Goal: Task Accomplishment & Management: Complete application form

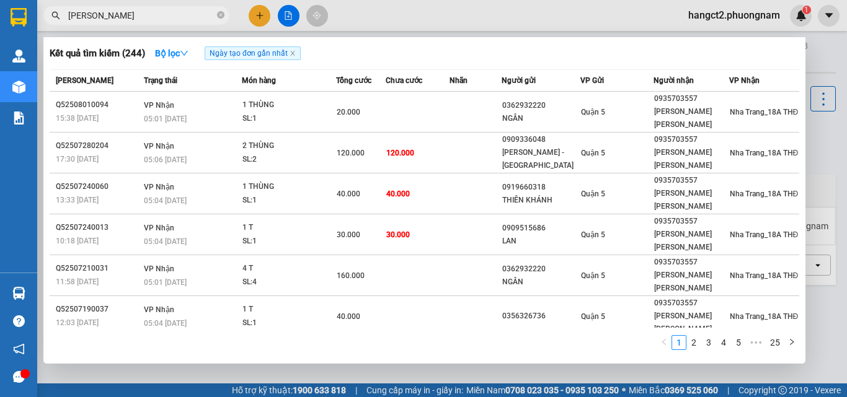
click at [262, 16] on div at bounding box center [423, 198] width 847 height 397
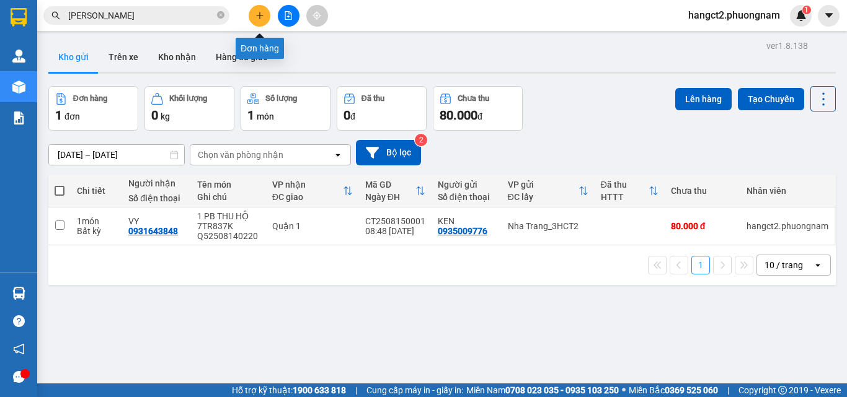
click at [262, 16] on icon "plus" at bounding box center [259, 15] width 9 height 9
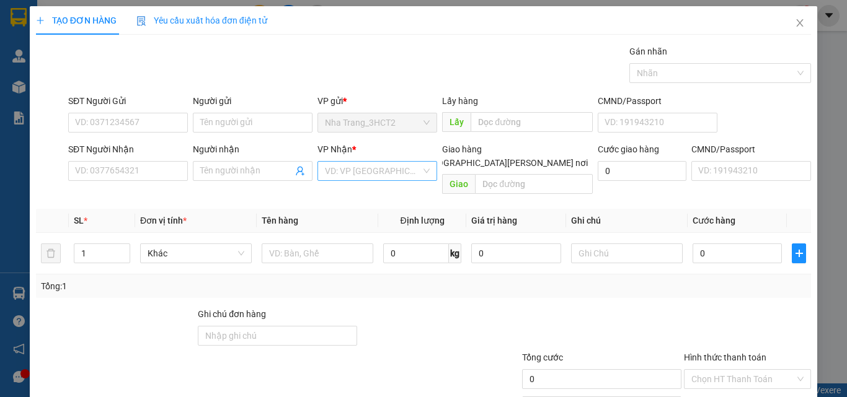
click at [400, 174] on input "search" at bounding box center [373, 171] width 96 height 19
type input "110"
click at [418, 158] on span at bounding box center [414, 163] width 10 height 10
click at [417, 158] on input "[GEOGRAPHIC_DATA][PERSON_NAME] nơi" at bounding box center [413, 162] width 9 height 9
checkbox input "true"
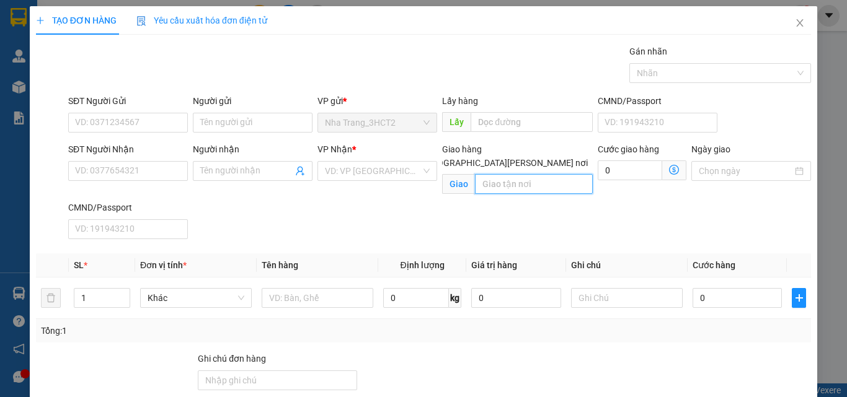
click at [516, 177] on input "text" at bounding box center [534, 184] width 118 height 20
type input "[STREET_ADDRESS][PERSON_NAME][PERSON_NAME] TÂN"
click at [675, 180] on span at bounding box center [674, 171] width 24 height 20
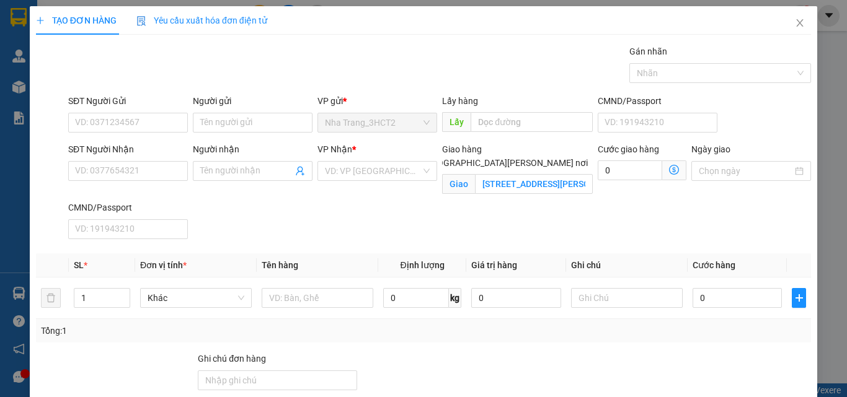
click at [671, 171] on span at bounding box center [674, 171] width 24 height 20
click at [669, 171] on icon "dollar-circle" at bounding box center [674, 170] width 10 height 10
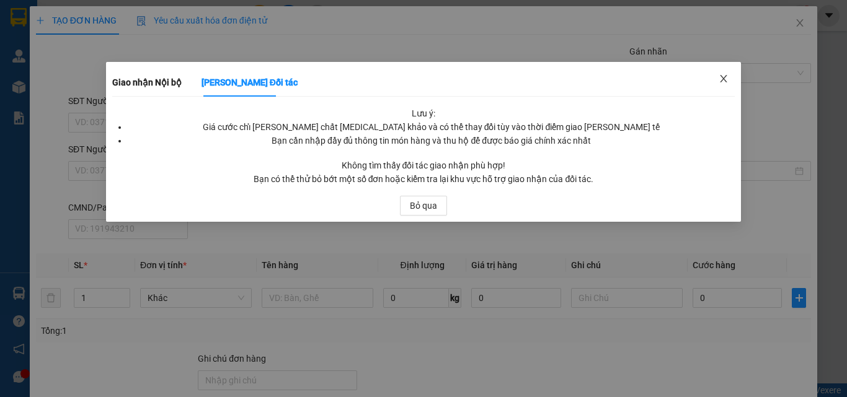
click at [722, 75] on icon "close" at bounding box center [724, 79] width 10 height 10
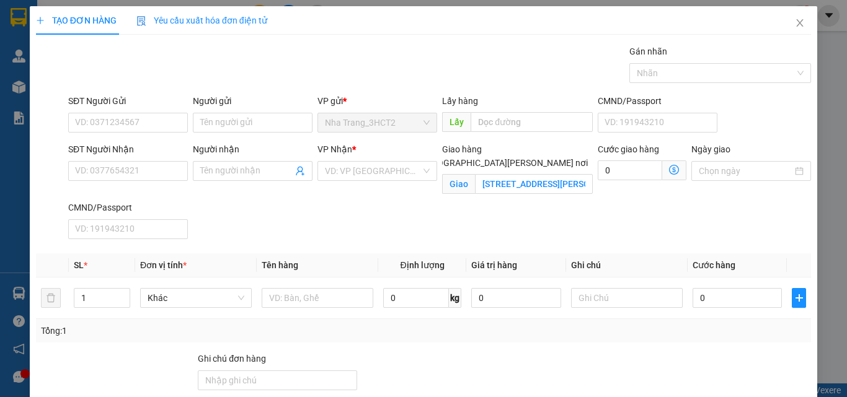
click at [404, 159] on div "VP Nhận *" at bounding box center [377, 152] width 120 height 19
click at [402, 164] on input "search" at bounding box center [373, 171] width 96 height 19
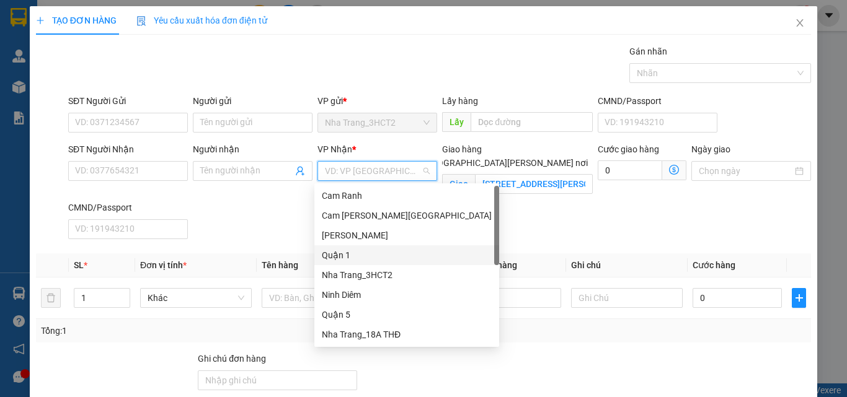
click at [359, 254] on div "Quận 1" at bounding box center [407, 256] width 170 height 14
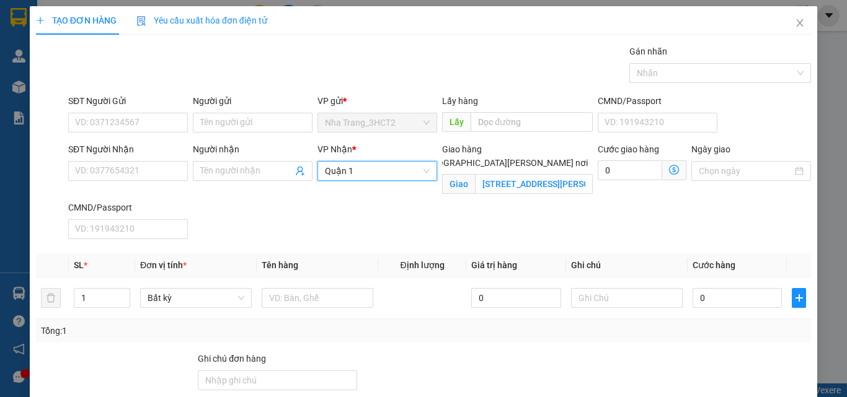
click at [669, 171] on icon "dollar-circle" at bounding box center [674, 170] width 10 height 10
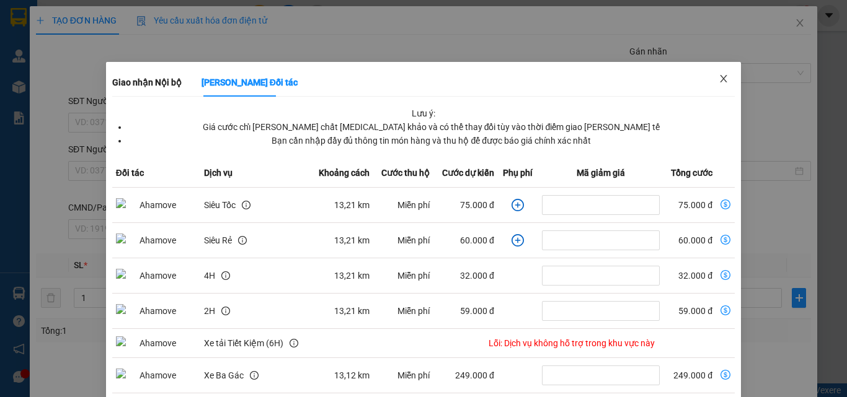
click at [719, 81] on icon "close" at bounding box center [724, 79] width 10 height 10
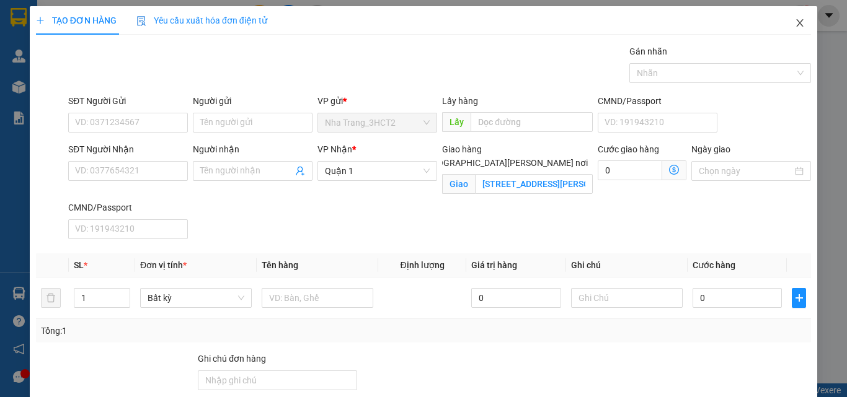
click at [795, 21] on icon "close" at bounding box center [800, 23] width 10 height 10
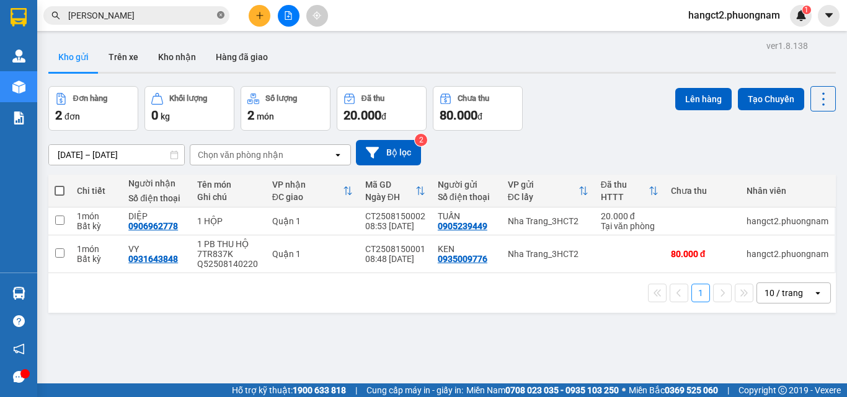
click at [218, 13] on icon "close-circle" at bounding box center [220, 14] width 7 height 7
click at [210, 11] on input "text" at bounding box center [141, 16] width 146 height 14
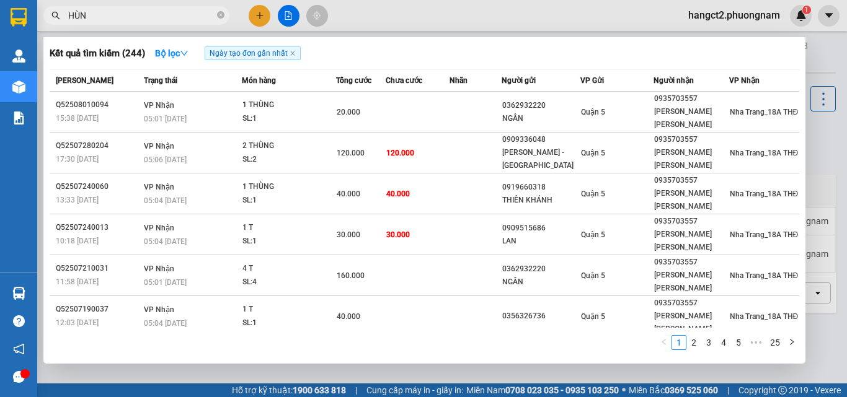
type input "HÙNG"
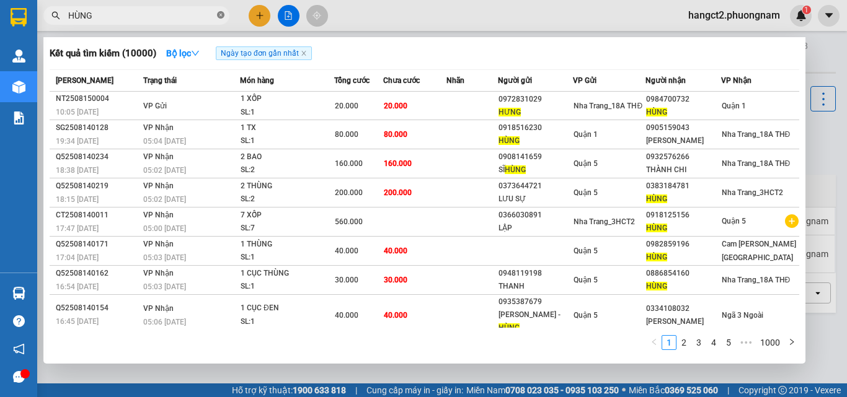
click at [221, 16] on icon "close-circle" at bounding box center [220, 14] width 7 height 7
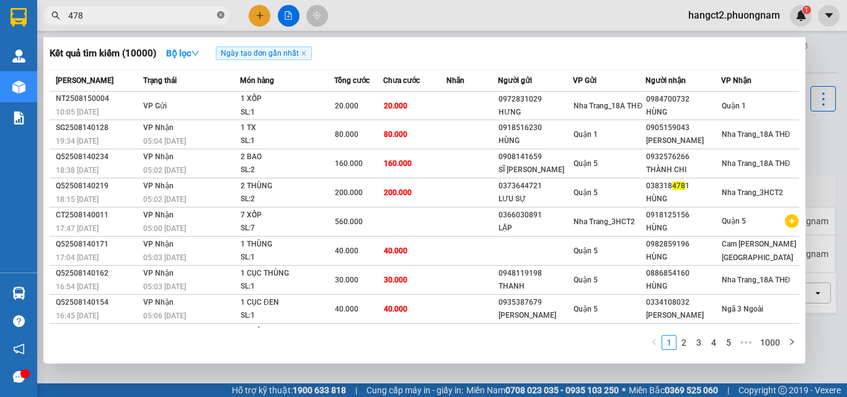
type input "4781"
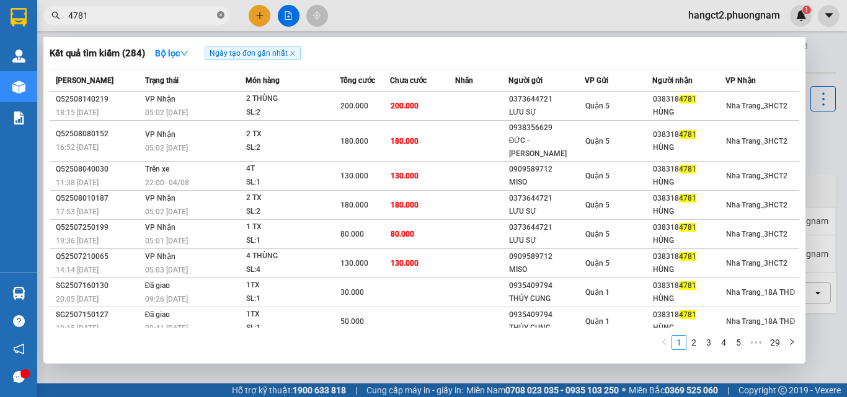
click at [218, 19] on icon "close-circle" at bounding box center [220, 14] width 7 height 7
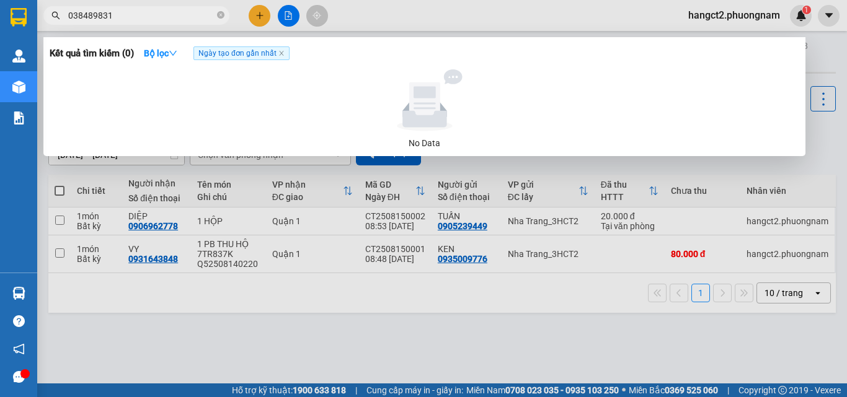
type input "0384898319"
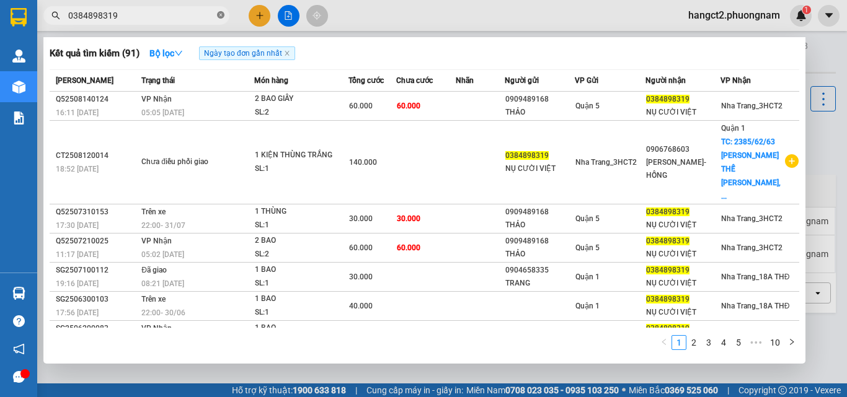
click at [217, 12] on icon "close-circle" at bounding box center [220, 14] width 7 height 7
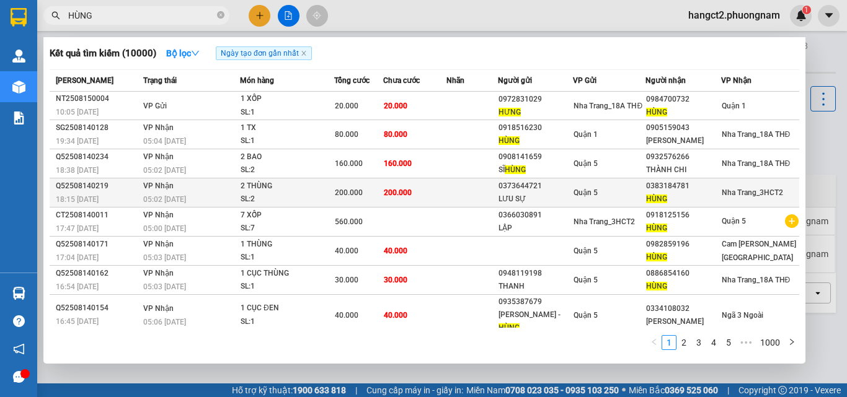
type input "HÙNG"
click at [575, 186] on div "Quận 5" at bounding box center [608, 193] width 71 height 14
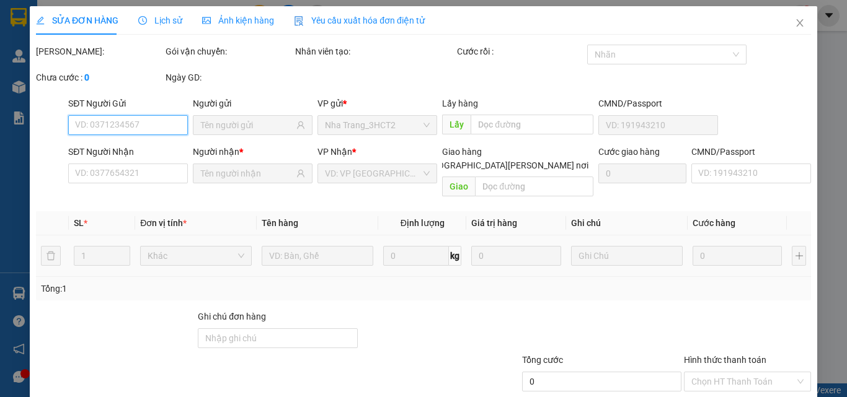
type input "0373644721"
type input "LƯU SỰ"
type input "0383184781"
type input "HÙNG"
type input "200.000"
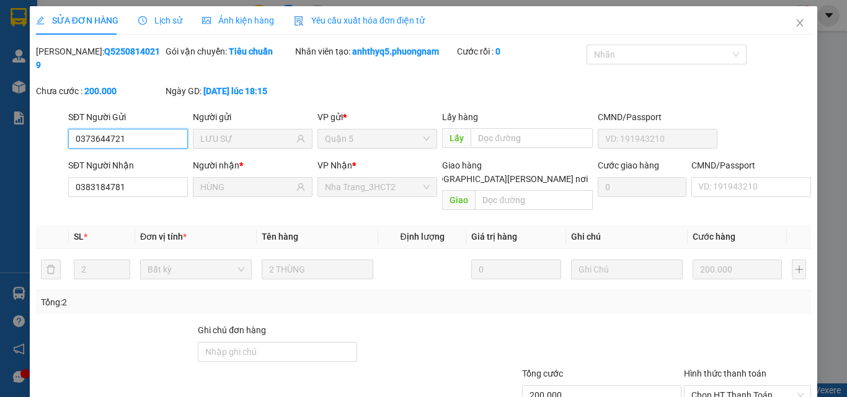
scroll to position [64, 0]
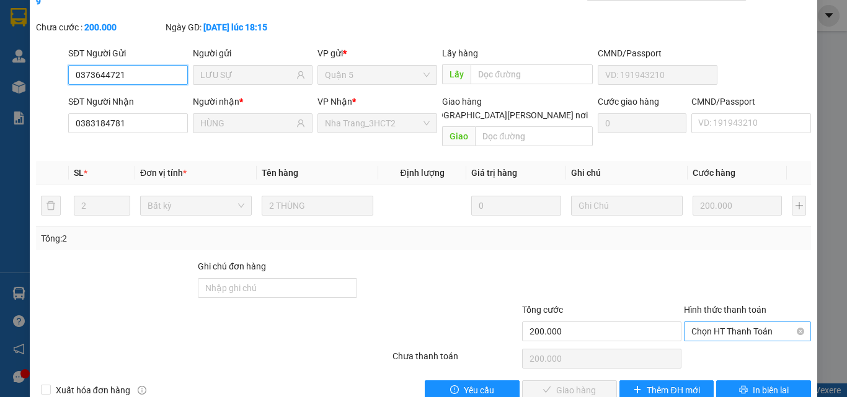
click at [756, 322] on span "Chọn HT Thanh Toán" at bounding box center [747, 331] width 112 height 19
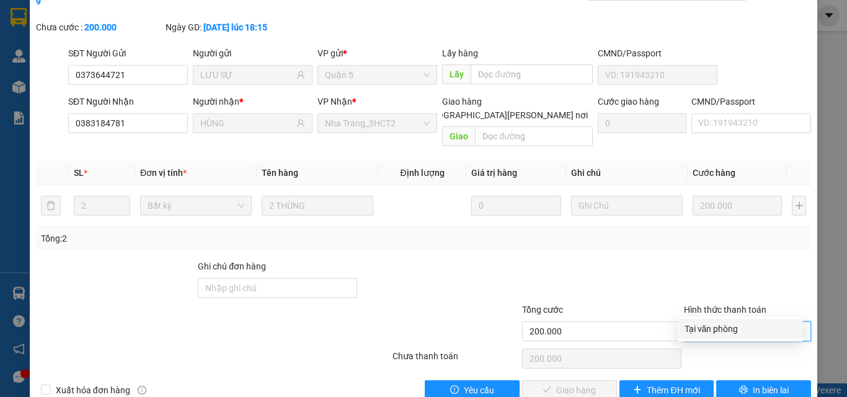
drag, startPoint x: 745, startPoint y: 330, endPoint x: 585, endPoint y: 347, distance: 160.8
click at [744, 330] on div "Tại văn phòng" at bounding box center [739, 329] width 111 height 14
type input "0"
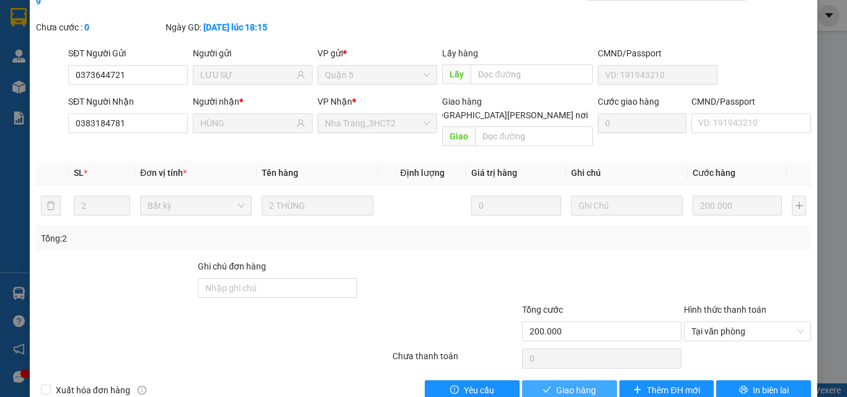
click at [570, 384] on span "Giao hàng" at bounding box center [576, 391] width 40 height 14
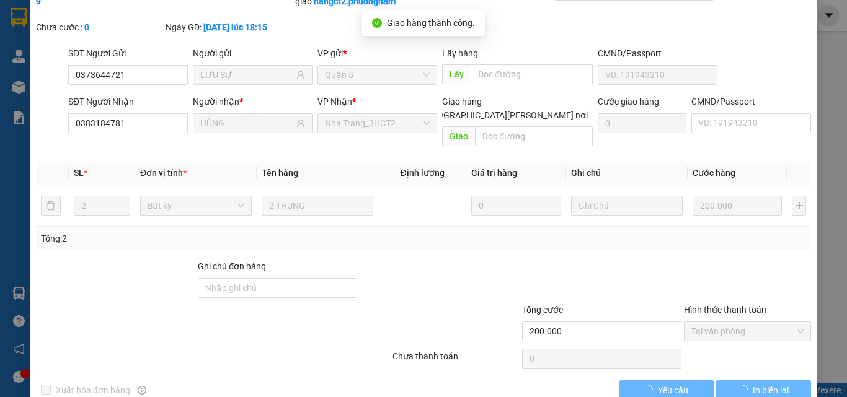
scroll to position [0, 0]
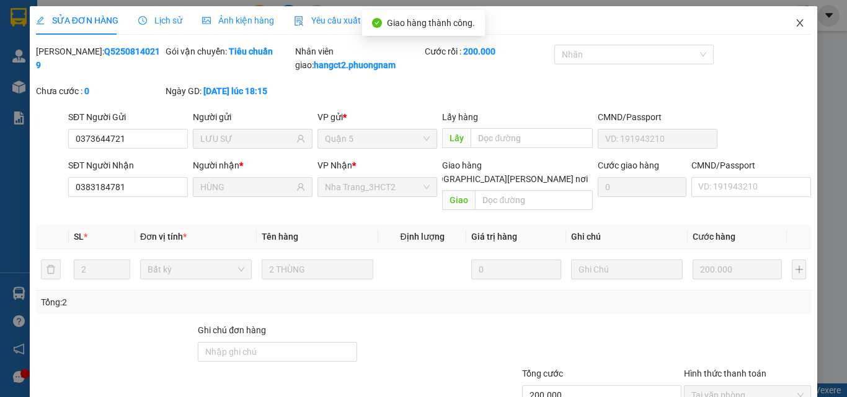
drag, startPoint x: 782, startPoint y: 29, endPoint x: 343, endPoint y: 1, distance: 440.5
click at [782, 27] on span "Close" at bounding box center [799, 23] width 35 height 35
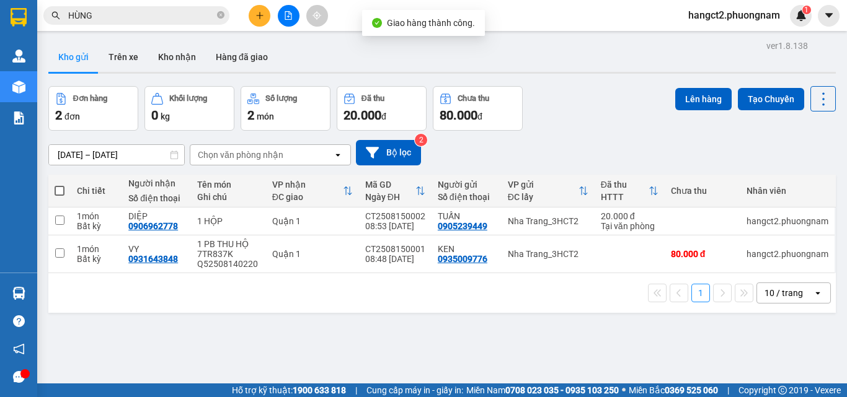
click at [167, 14] on input "HÙNG" at bounding box center [141, 16] width 146 height 14
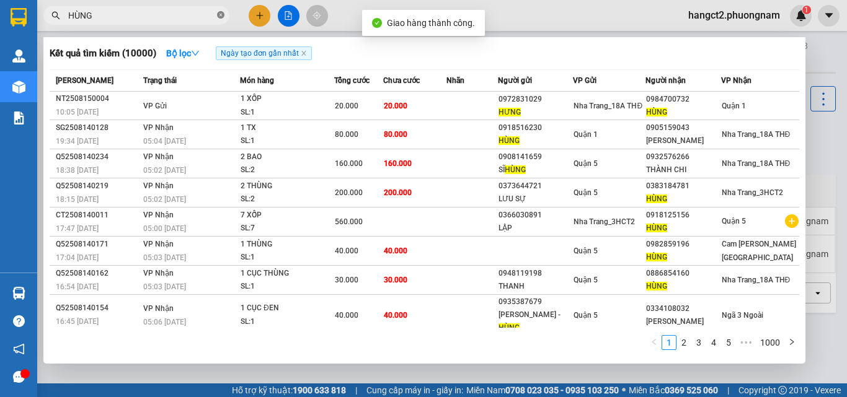
click at [223, 14] on span "HÙNG" at bounding box center [136, 15] width 186 height 19
click at [222, 14] on icon "close-circle" at bounding box center [220, 14] width 7 height 7
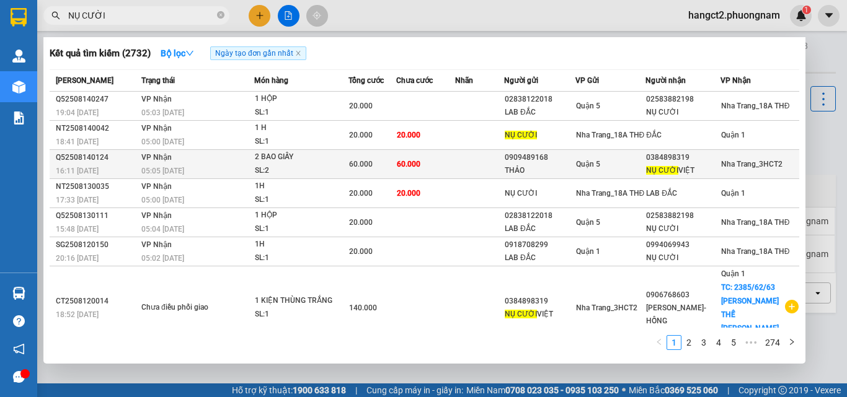
type input "NỤ CƯỜI"
click at [703, 172] on div "NỤ CƯỜI VIỆT" at bounding box center [683, 170] width 74 height 13
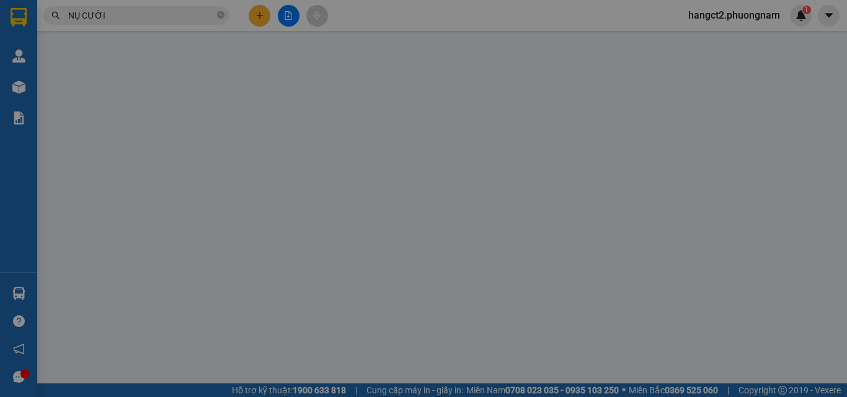
type input "0909489168"
type input "THẢO"
type input "0384898319"
type input "NỤ CƯỜI VIỆT"
type input "60.000"
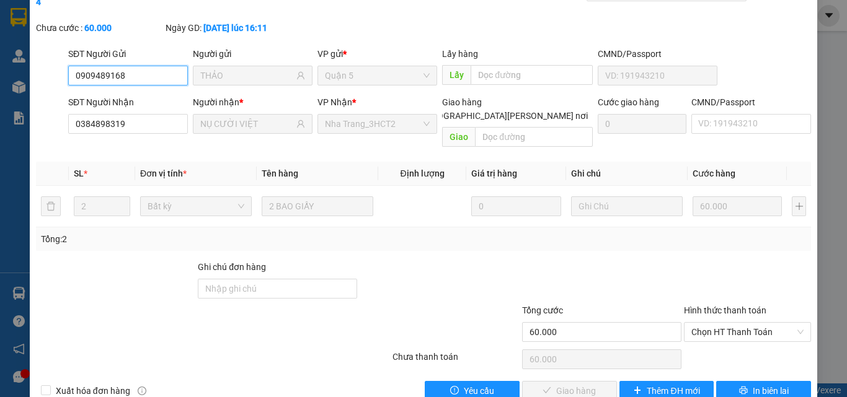
scroll to position [64, 0]
click at [746, 322] on span "Chọn HT Thanh Toán" at bounding box center [747, 331] width 112 height 19
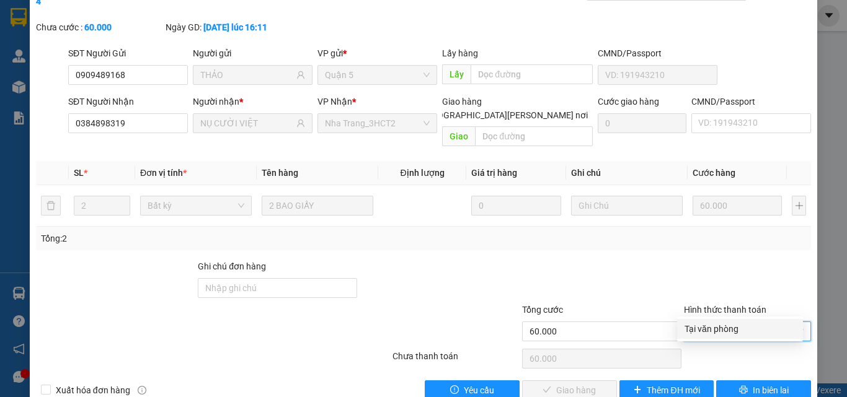
click at [744, 332] on div "Tại văn phòng" at bounding box center [739, 329] width 111 height 14
type input "0"
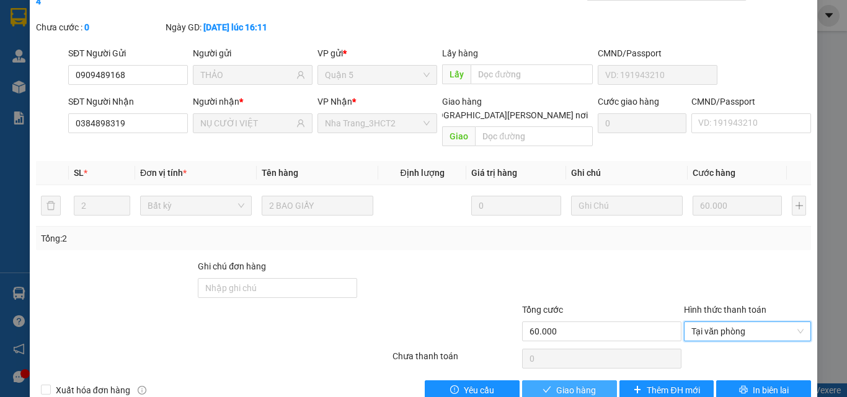
click at [573, 384] on span "Giao hàng" at bounding box center [576, 391] width 40 height 14
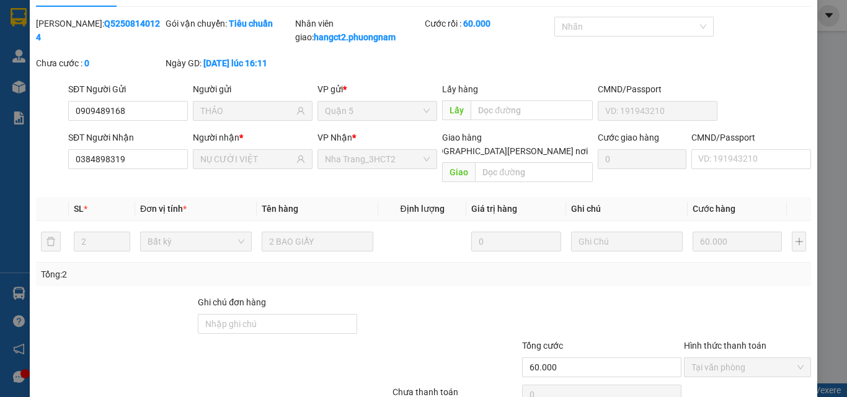
scroll to position [0, 0]
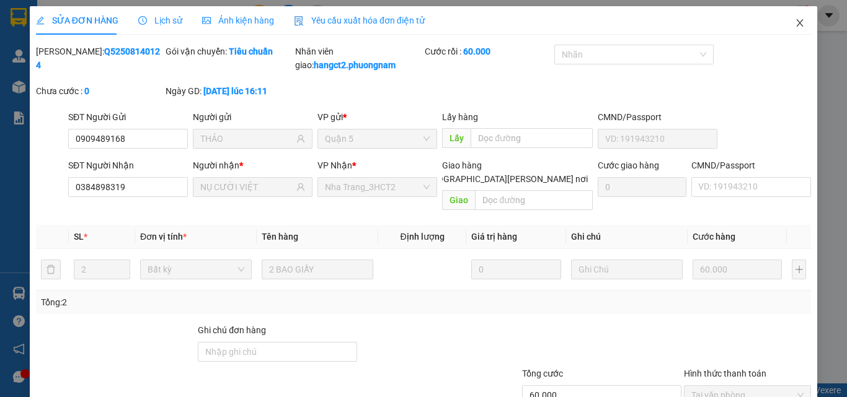
click at [796, 28] on span "Close" at bounding box center [799, 23] width 35 height 35
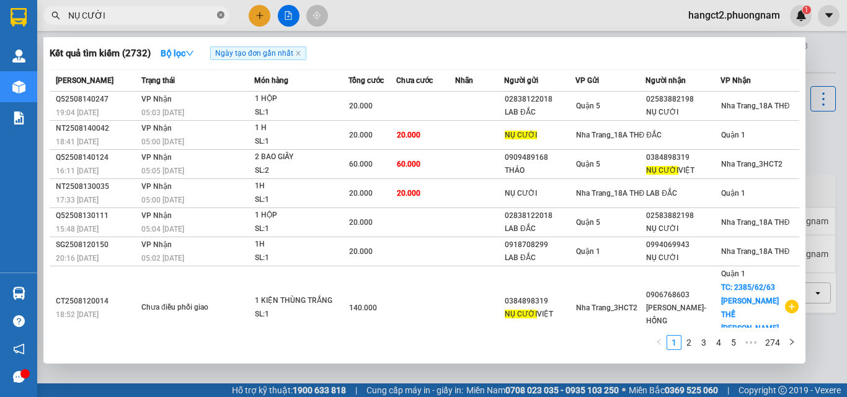
click at [222, 14] on icon "close-circle" at bounding box center [220, 14] width 7 height 7
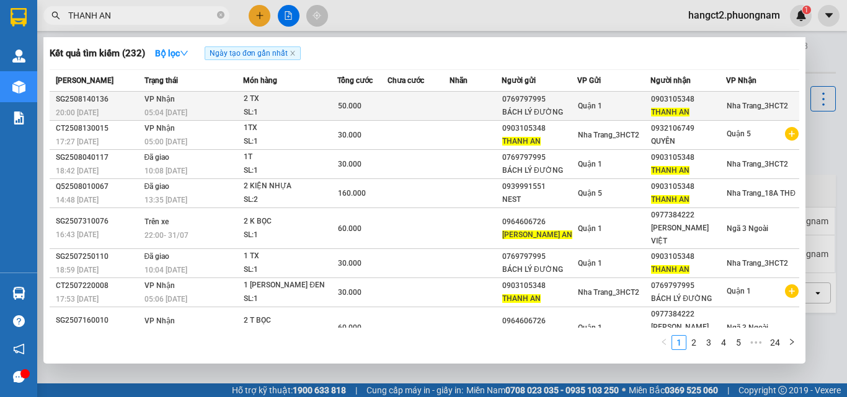
type input "THANH AN"
click at [607, 93] on td "Quận 1" at bounding box center [613, 106] width 73 height 29
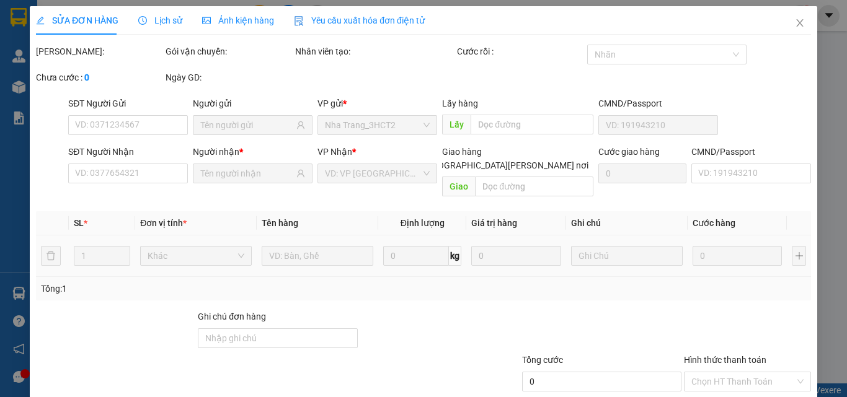
type input "0769797995"
type input "BÁCH LÝ ĐƯỜNG"
type input "0903105348"
type input "THANH AN"
type input "50.000"
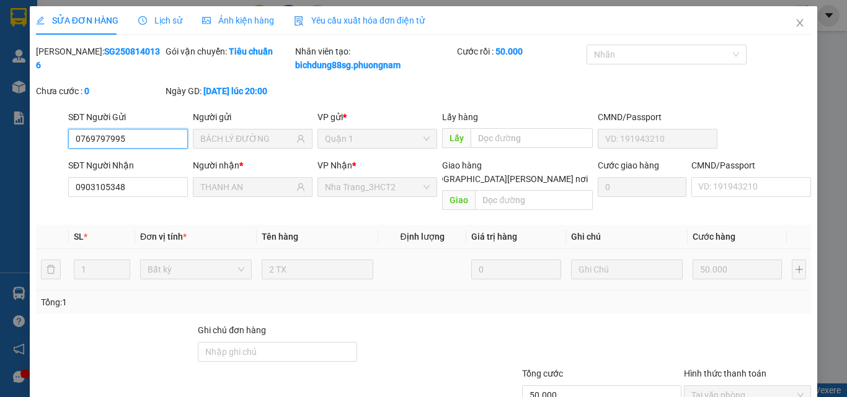
scroll to position [58, 0]
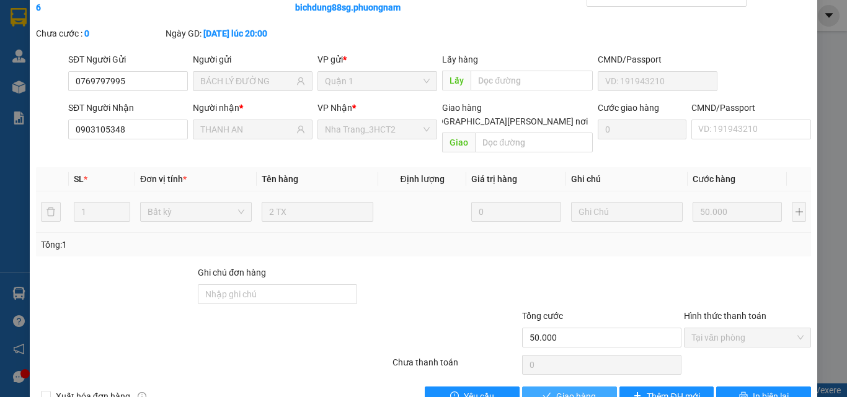
click at [583, 390] on span "Giao hàng" at bounding box center [576, 397] width 40 height 14
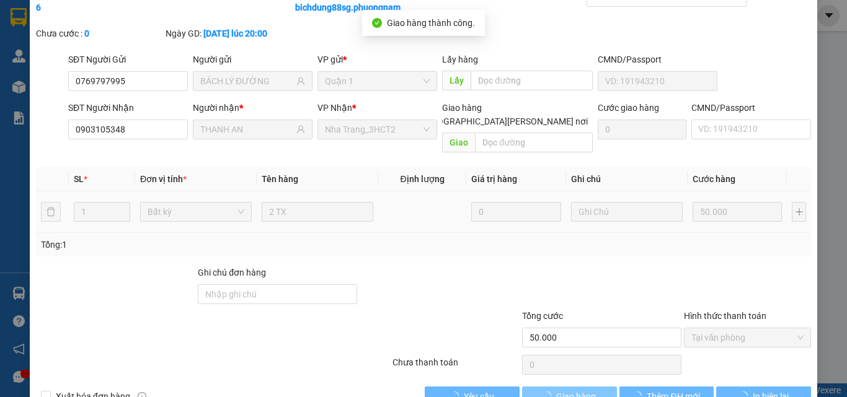
scroll to position [0, 0]
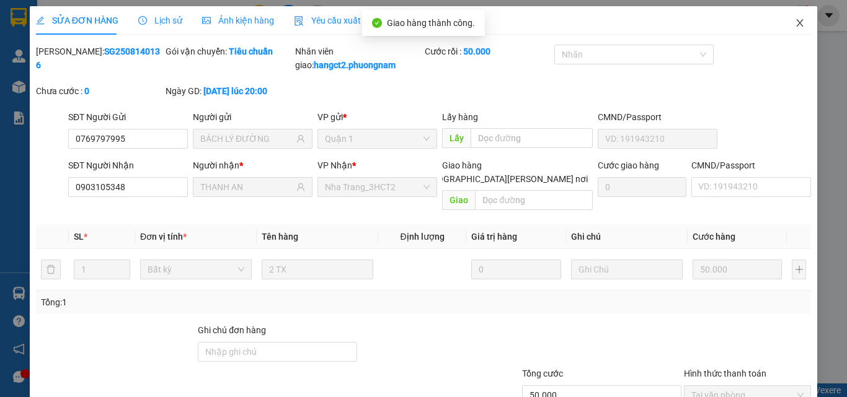
click at [795, 25] on icon "close" at bounding box center [800, 23] width 10 height 10
